Goal: Transaction & Acquisition: Download file/media

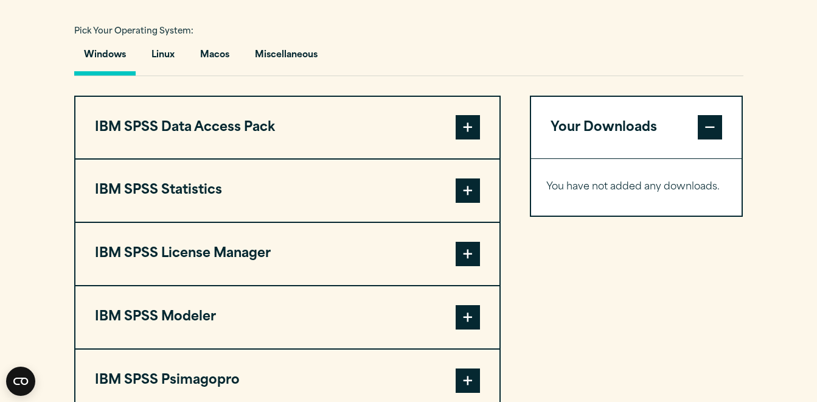
scroll to position [875, 0]
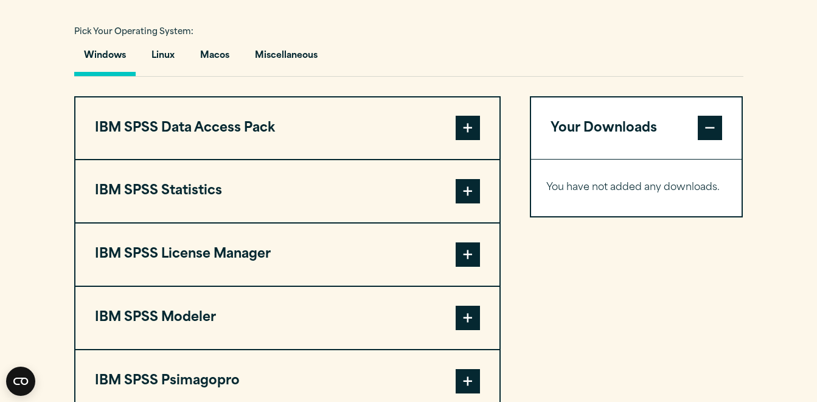
click at [464, 203] on span at bounding box center [468, 191] width 24 height 24
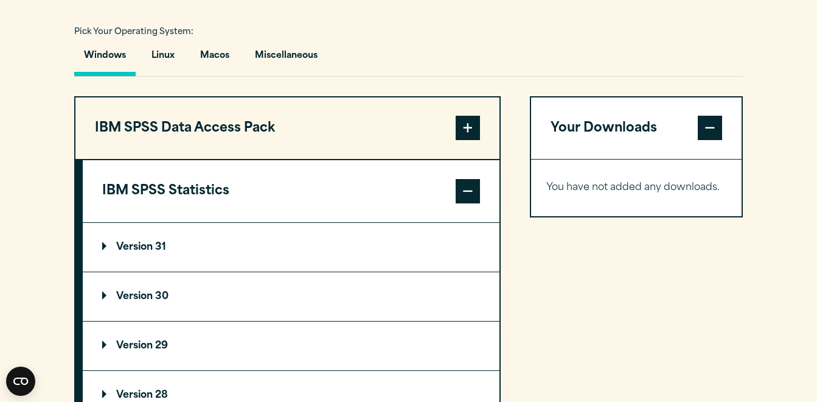
click at [247, 271] on summary "Version 31" at bounding box center [291, 247] width 417 height 49
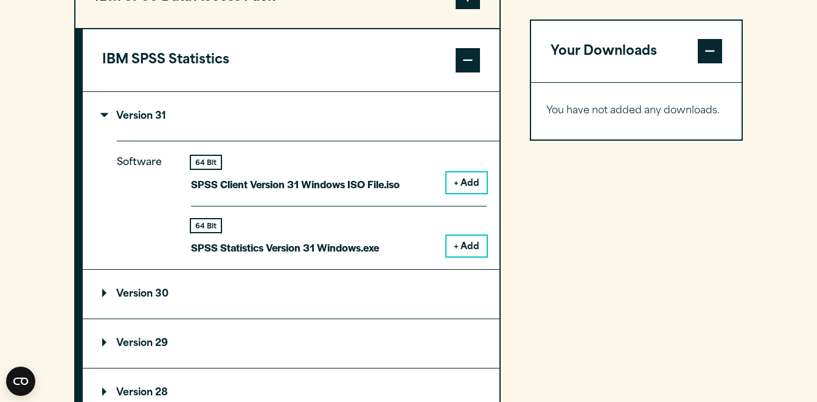
scroll to position [1006, 0]
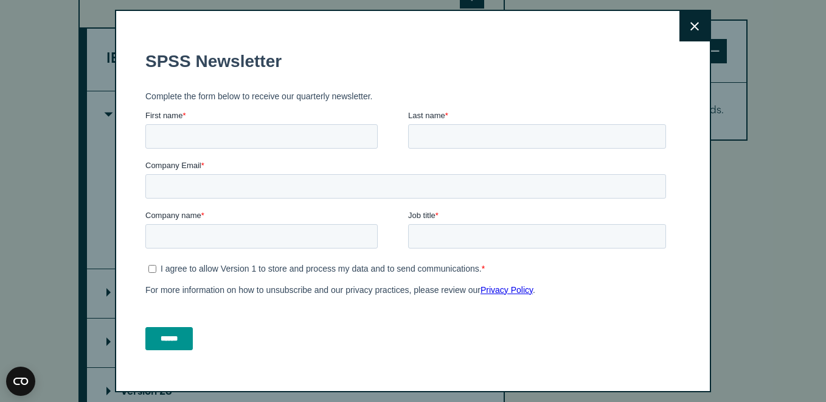
click at [691, 30] on icon at bounding box center [695, 26] width 9 height 9
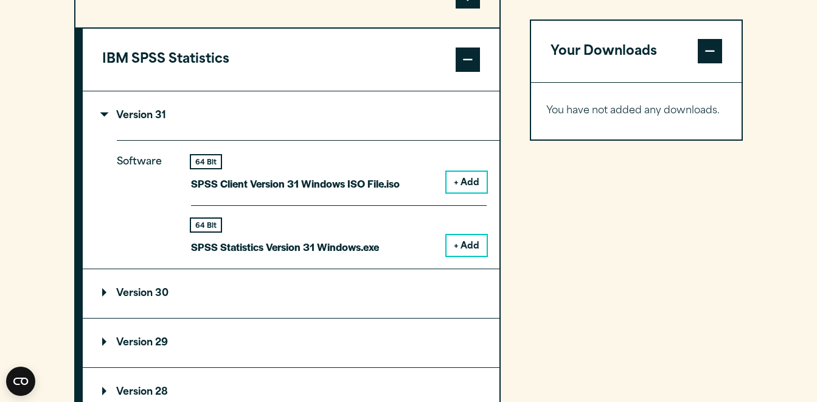
click at [466, 192] on button "+ Add" at bounding box center [467, 182] width 40 height 21
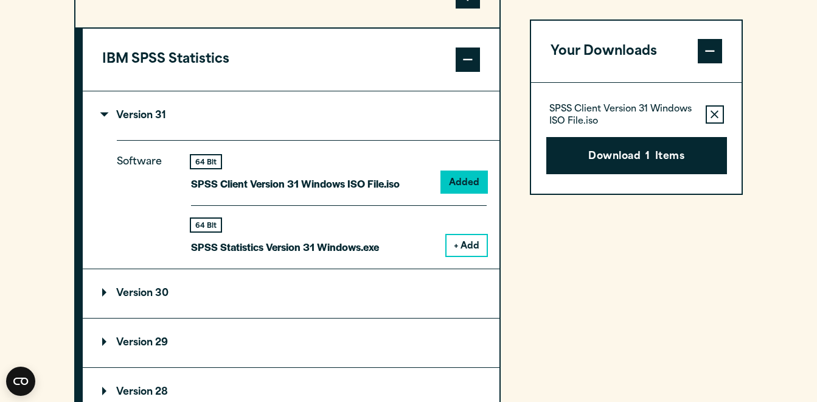
click at [714, 114] on icon "button" at bounding box center [715, 115] width 8 height 8
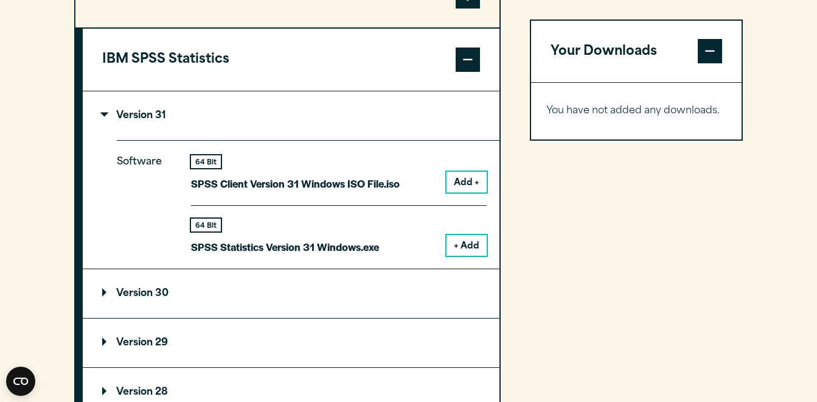
click at [470, 256] on button "+ Add" at bounding box center [467, 245] width 40 height 21
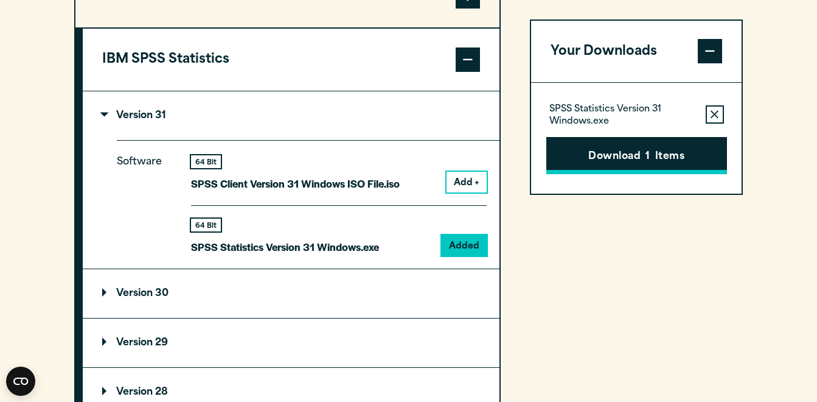
click at [613, 160] on button "Download 1 Items" at bounding box center [636, 156] width 181 height 38
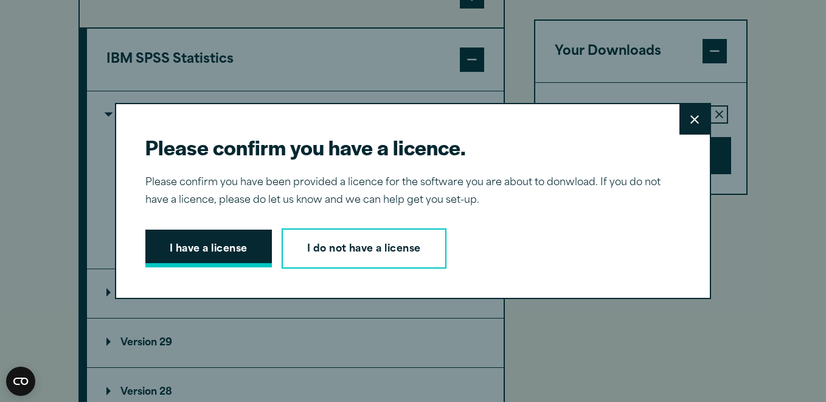
click at [227, 248] on button "I have a license" at bounding box center [208, 248] width 127 height 38
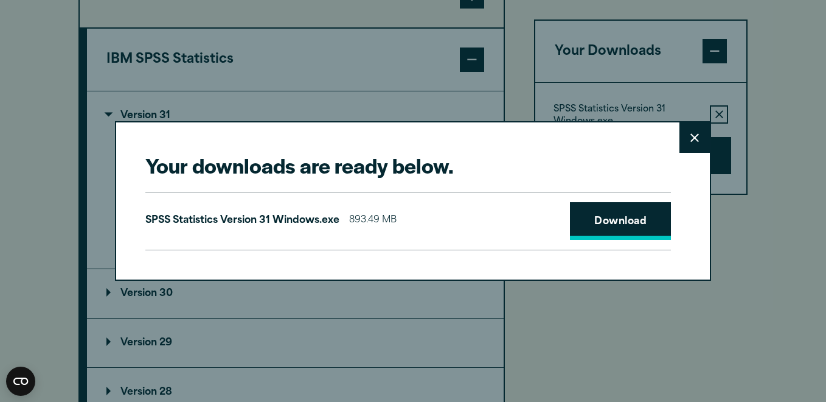
click at [586, 219] on link "Download" at bounding box center [620, 221] width 101 height 38
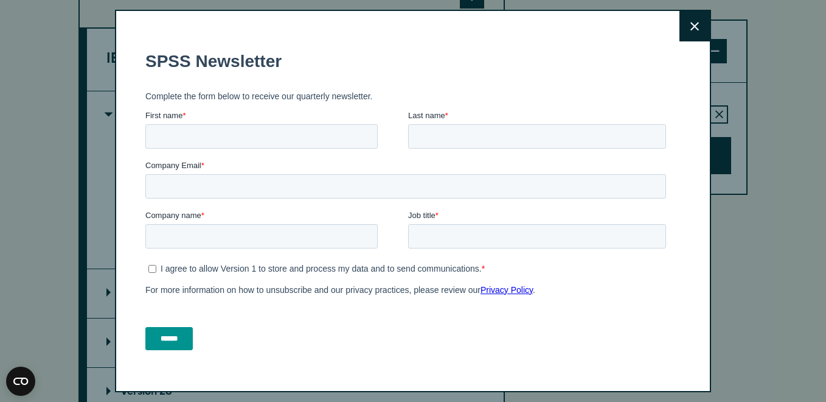
click at [684, 32] on button "Close" at bounding box center [695, 26] width 30 height 30
